Goal: Task Accomplishment & Management: Complete application form

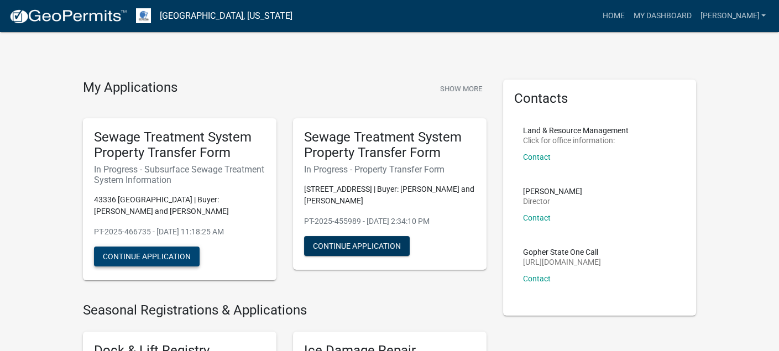
click at [122, 256] on button "Continue Application" at bounding box center [147, 257] width 106 height 20
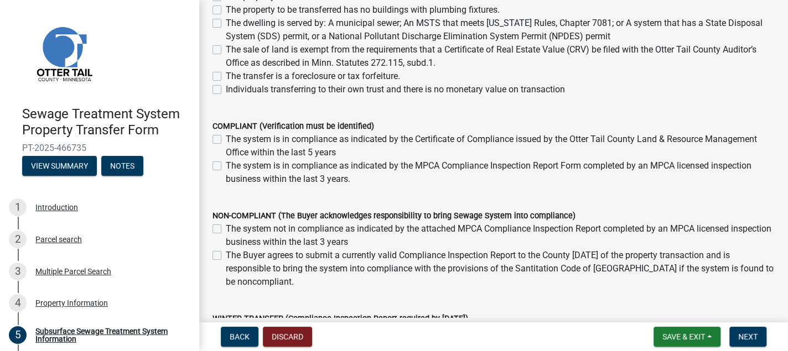
scroll to position [221, 0]
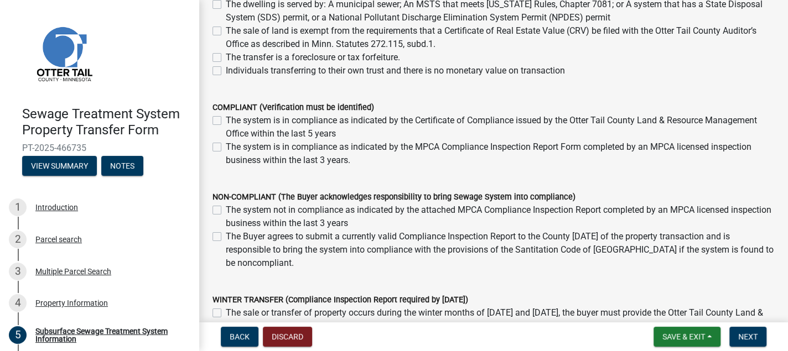
click at [226, 207] on label "The system not in compliance as indicated by the attached MPCA Compliance Inspe…" at bounding box center [500, 217] width 549 height 27
click at [226, 207] on input "The system not in compliance as indicated by the attached MPCA Compliance Inspe…" at bounding box center [229, 207] width 7 height 7
checkbox input "true"
checkbox input "false"
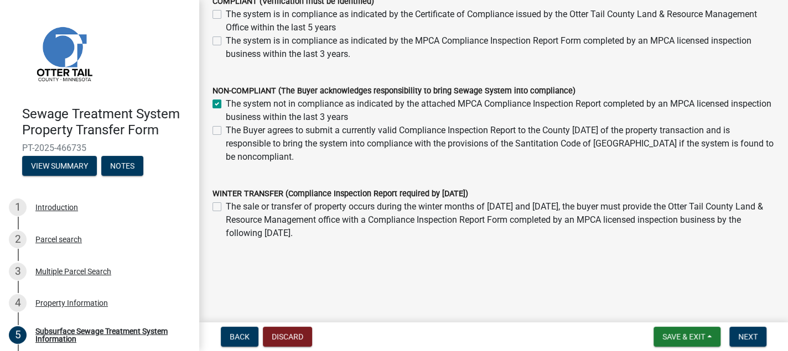
scroll to position [332, 0]
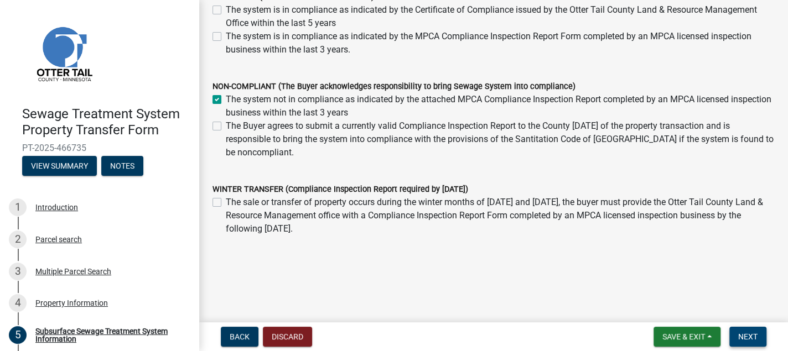
click at [742, 337] on span "Next" at bounding box center [747, 336] width 19 height 9
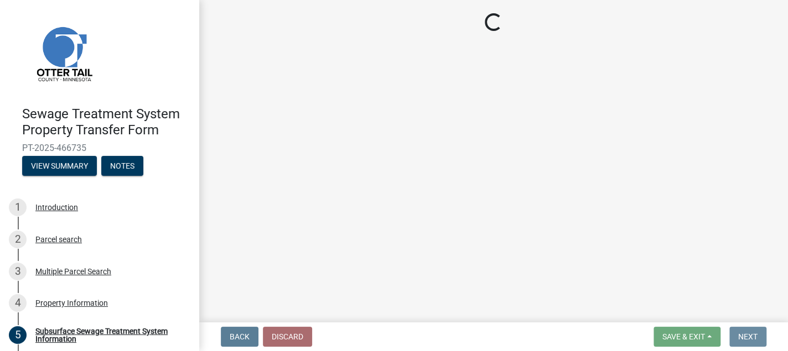
scroll to position [0, 0]
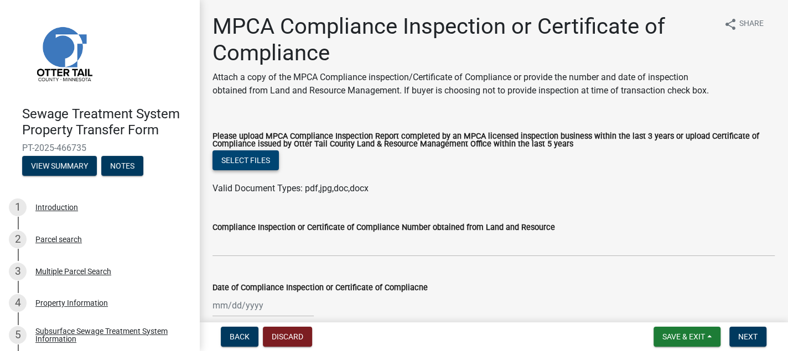
click at [237, 170] on button "Select files" at bounding box center [245, 160] width 66 height 20
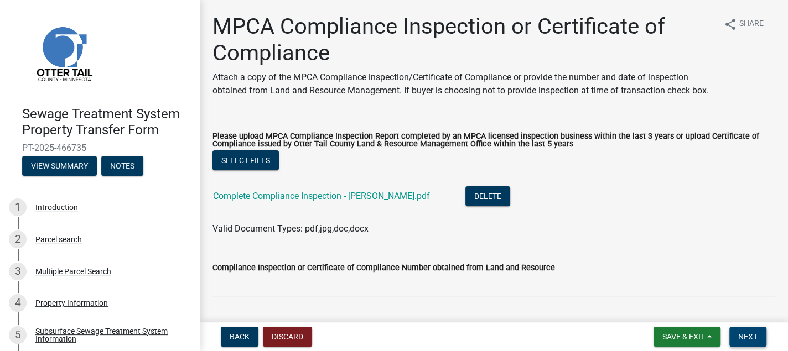
click at [746, 336] on span "Next" at bounding box center [747, 336] width 19 height 9
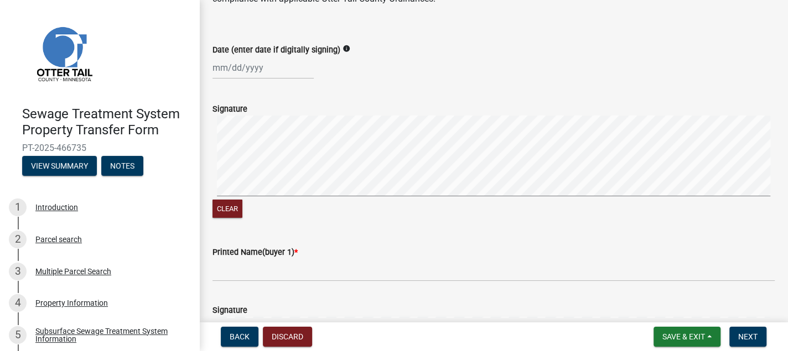
scroll to position [111, 0]
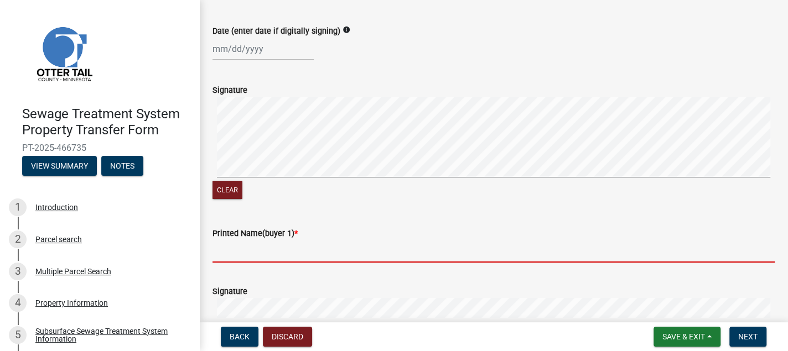
click at [221, 252] on input "Printed Name(buyer 1) *" at bounding box center [493, 251] width 562 height 23
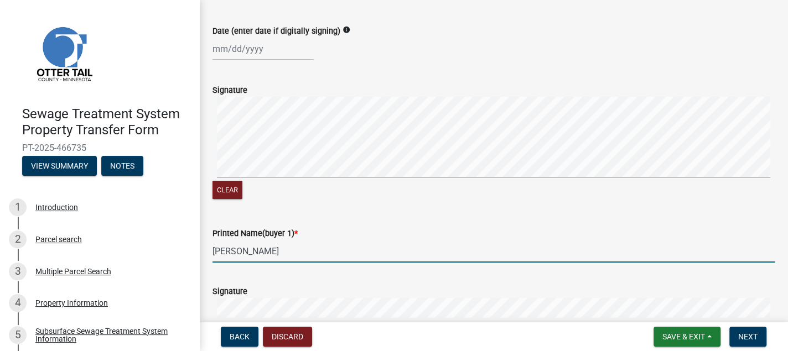
type input "[PERSON_NAME]"
click at [216, 46] on div at bounding box center [262, 49] width 101 height 23
select select "9"
select select "2025"
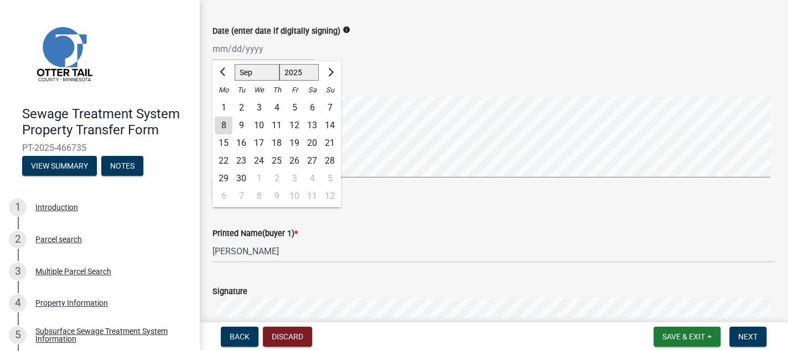
click at [295, 128] on div "12" at bounding box center [294, 126] width 18 height 18
type input "[DATE]"
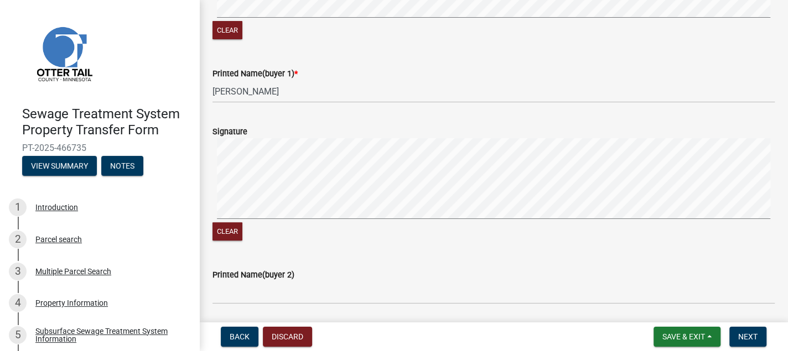
scroll to position [277, 0]
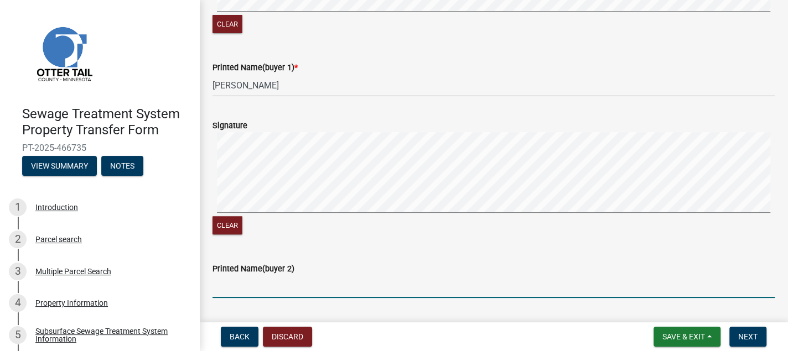
click at [226, 285] on input "Printed Name(buyer 2)" at bounding box center [493, 286] width 562 height 23
type input "[PERSON_NAME]"
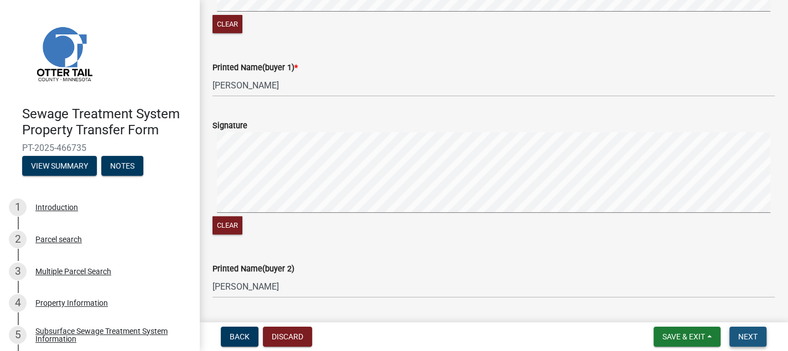
click at [747, 335] on span "Next" at bounding box center [747, 336] width 19 height 9
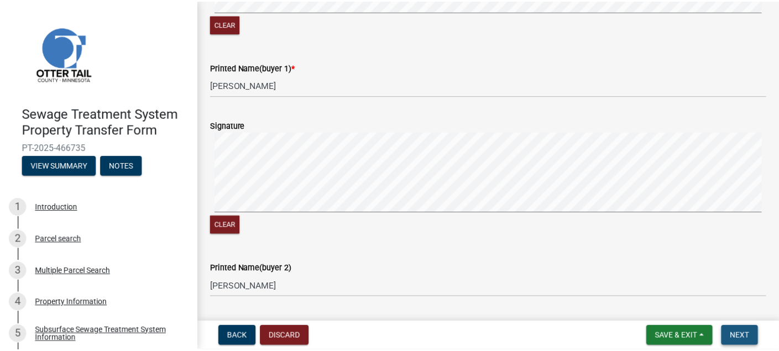
scroll to position [0, 0]
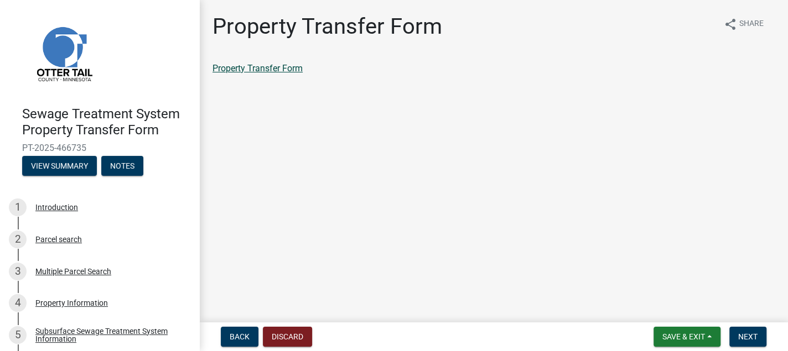
click at [262, 67] on link "Property Transfer Form" at bounding box center [257, 68] width 90 height 11
click at [686, 336] on span "Save & Exit" at bounding box center [683, 336] width 43 height 9
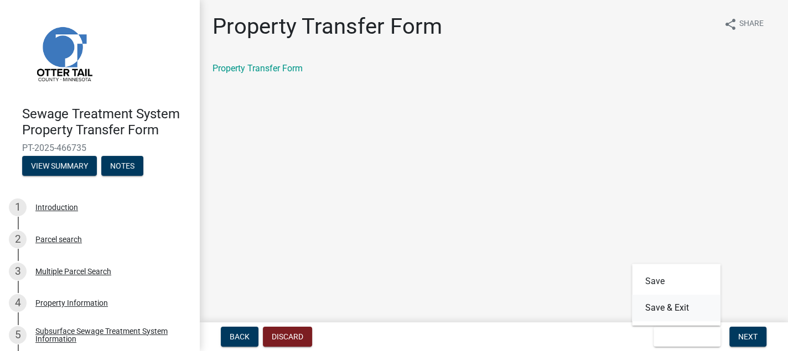
click at [675, 304] on button "Save & Exit" at bounding box center [676, 308] width 89 height 27
